Goal: Consume media (video, audio)

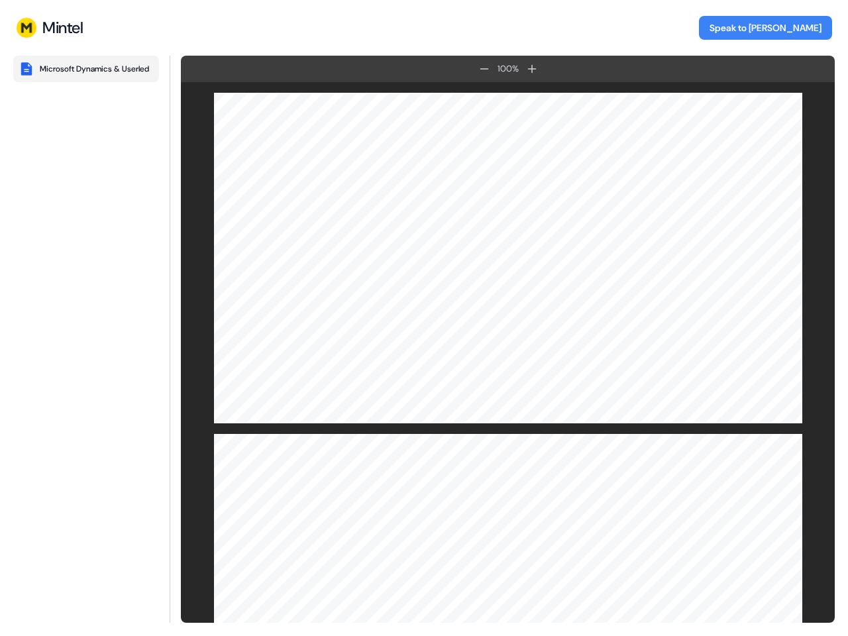
click at [86, 69] on div "Microsoft Dynamics & Userled" at bounding box center [94, 69] width 109 height 11
click at [484, 69] on icon at bounding box center [484, 68] width 9 height 1
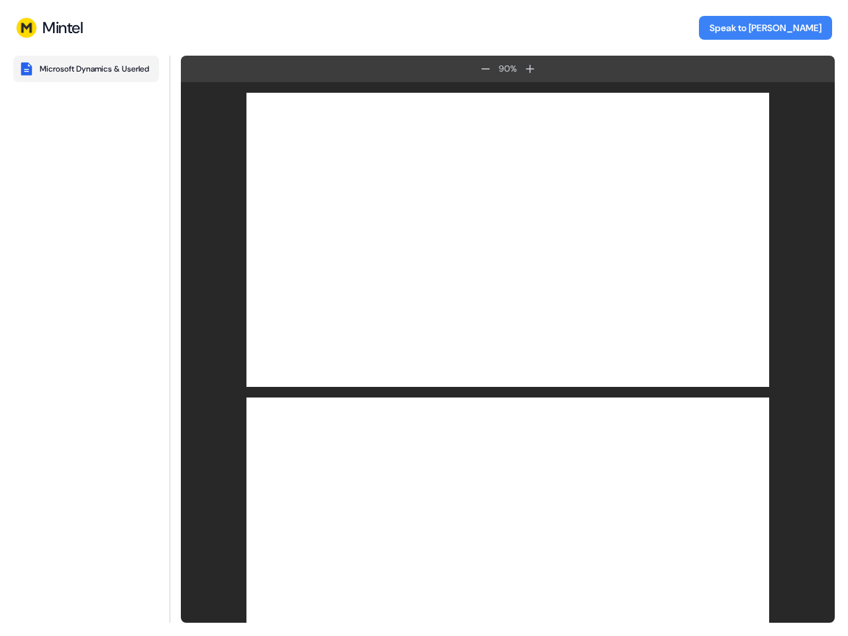
click at [532, 69] on icon at bounding box center [530, 69] width 9 height 9
